Goal: Task Accomplishment & Management: Use online tool/utility

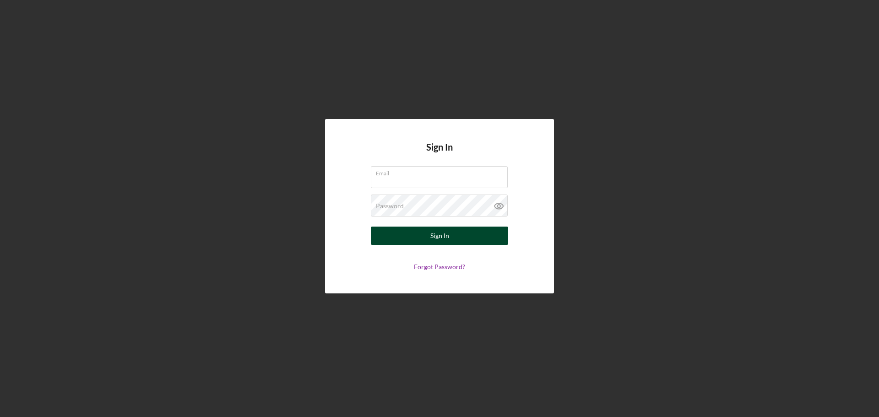
type input "[PERSON_NAME][EMAIL_ADDRESS][DOMAIN_NAME]"
click at [413, 240] on button "Sign In" at bounding box center [439, 236] width 137 height 18
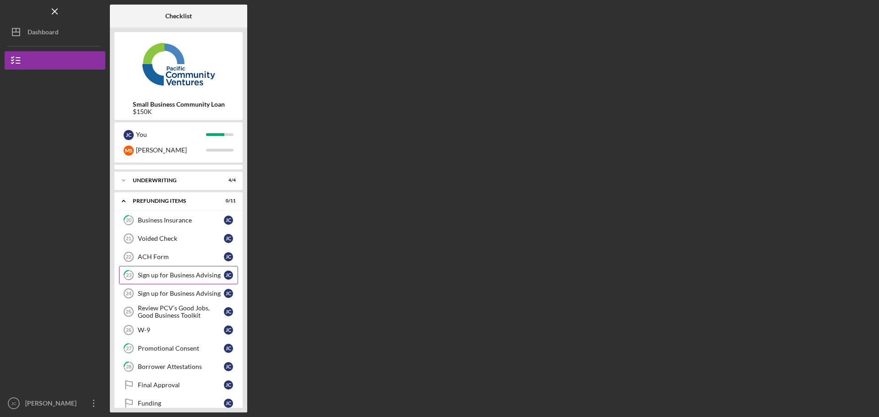
scroll to position [48, 0]
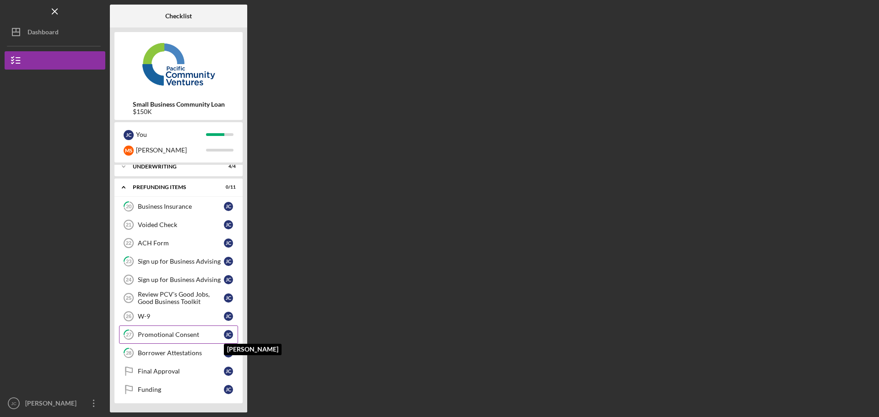
click at [229, 335] on div "[PERSON_NAME]" at bounding box center [228, 334] width 9 height 9
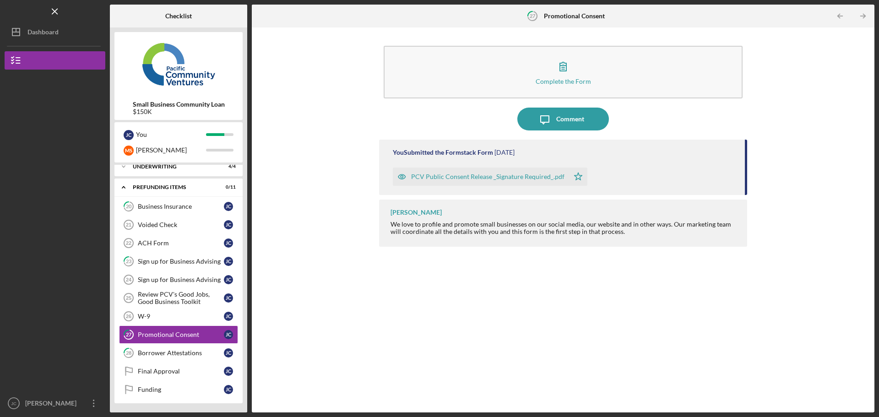
click at [507, 176] on div "PCV Public Consent Release _Signature Required_.pdf" at bounding box center [487, 176] width 153 height 7
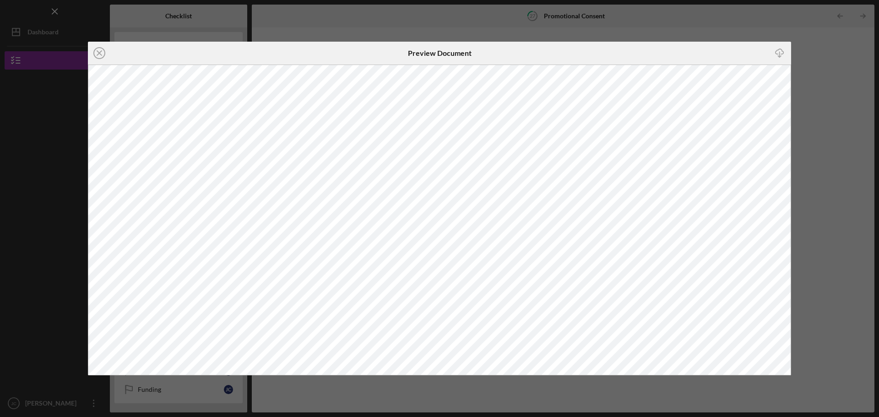
click at [847, 167] on div "Icon/Close Preview Document Icon/Download" at bounding box center [439, 208] width 879 height 417
